Goal: Information Seeking & Learning: Learn about a topic

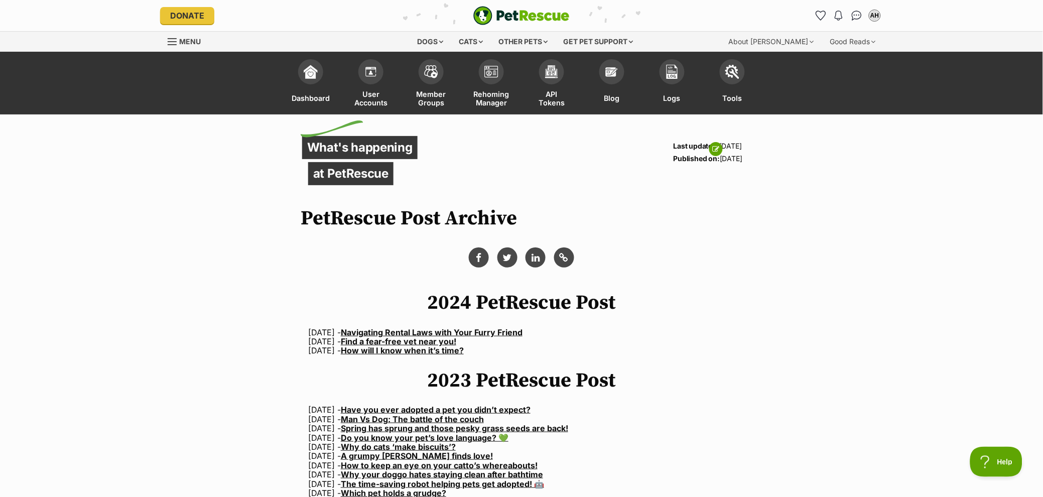
click at [521, 333] on link "Navigating Rental Laws with Your Furry Friend" at bounding box center [432, 332] width 182 height 10
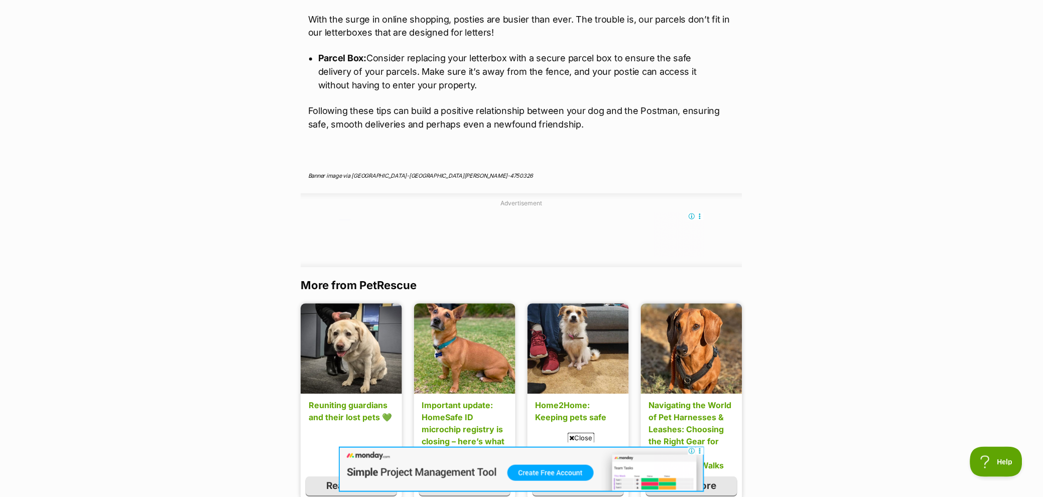
scroll to position [1745, 0]
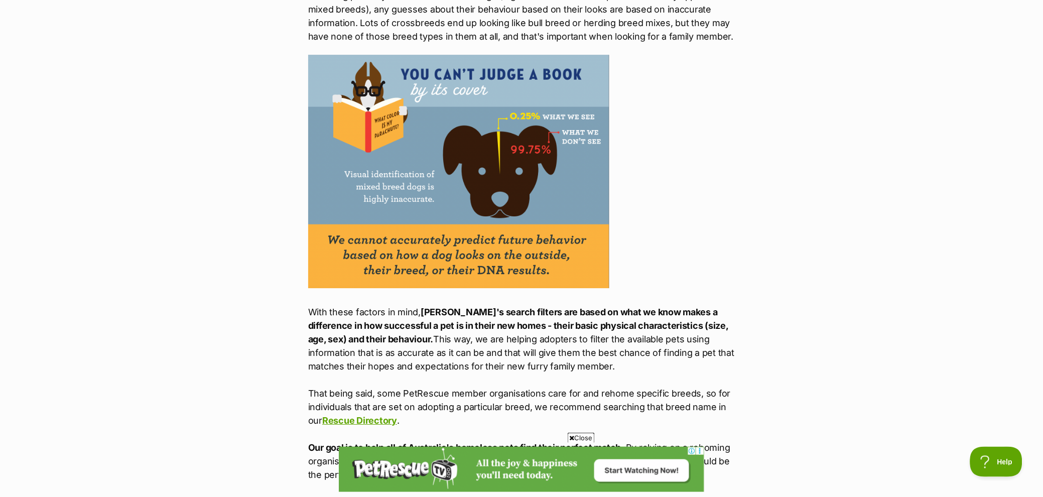
click at [781, 344] on div "What's happening at PetRescue Last updated: [DATE] Published on: [DATE] Why can…" at bounding box center [521, 203] width 1043 height 1780
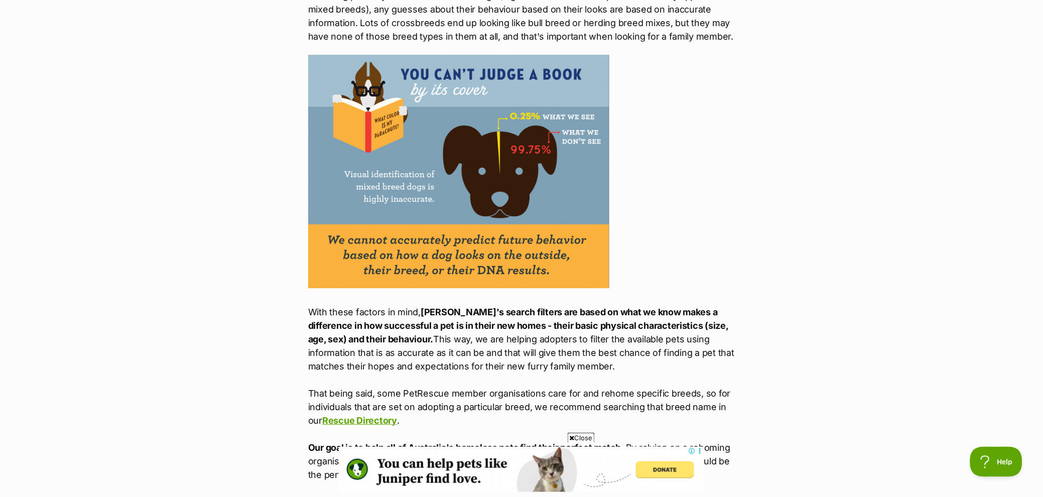
click at [672, 262] on p "With these factors in mind, [PERSON_NAME]'s search filters are based on what we…" at bounding box center [521, 268] width 427 height 427
